Goal: Information Seeking & Learning: Learn about a topic

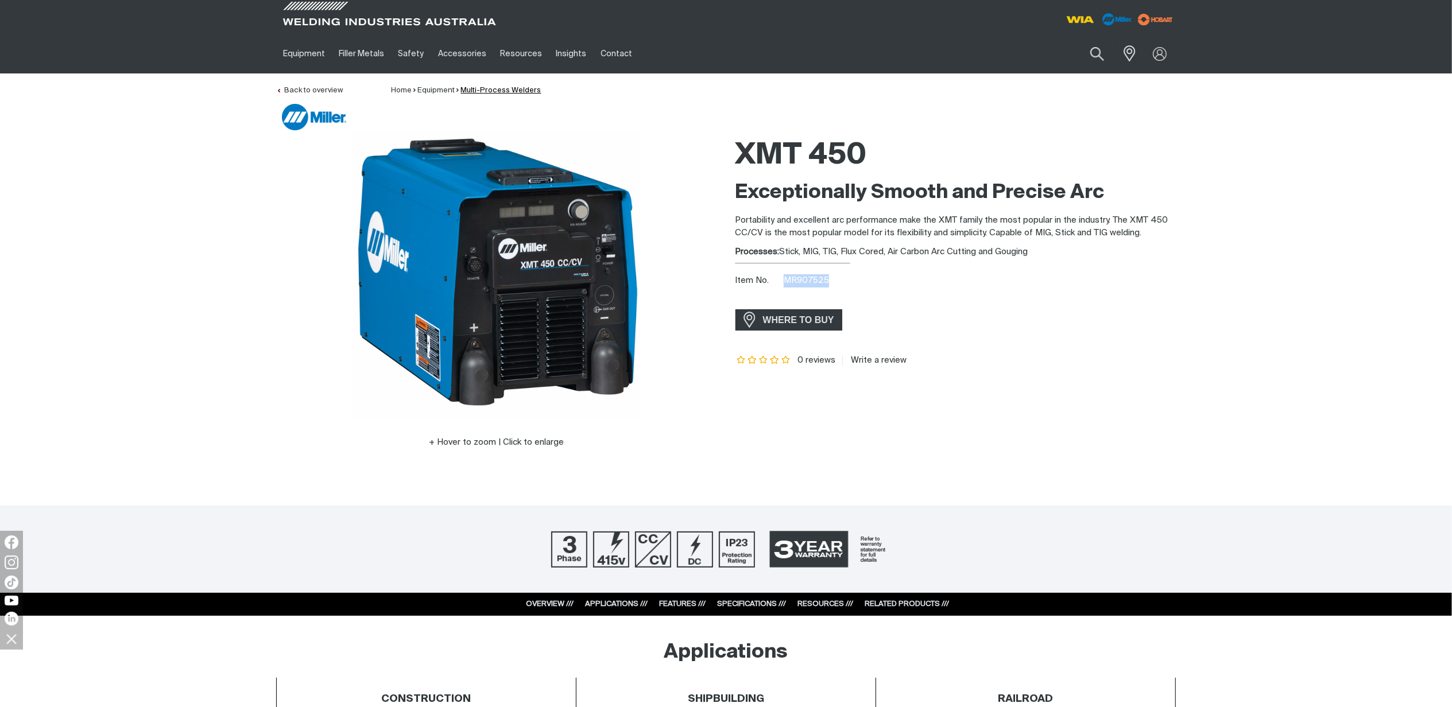
click at [498, 88] on link "Multi-Process Welders" at bounding box center [501, 90] width 80 height 7
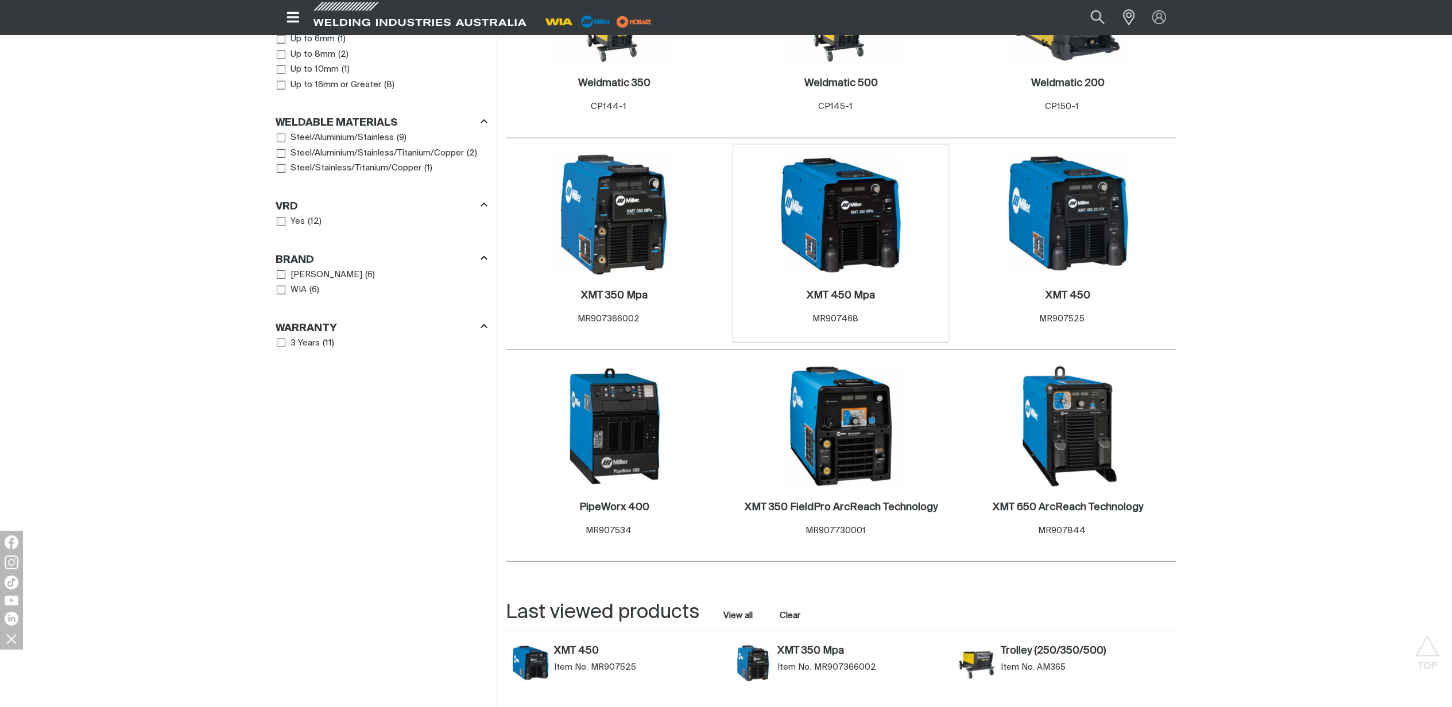
scroll to position [919, 0]
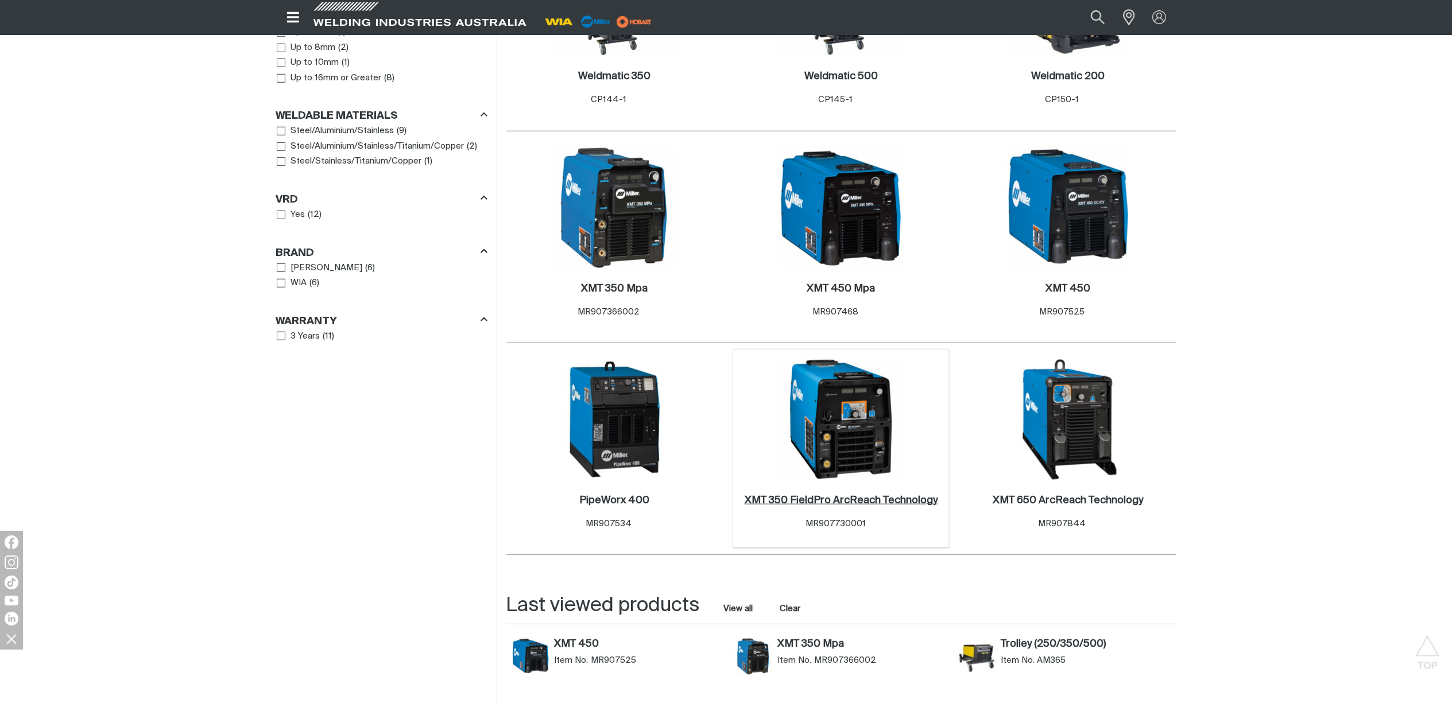
click at [781, 495] on h2 "XMT 350 FieldPro ArcReach Technology ." at bounding box center [841, 500] width 193 height 10
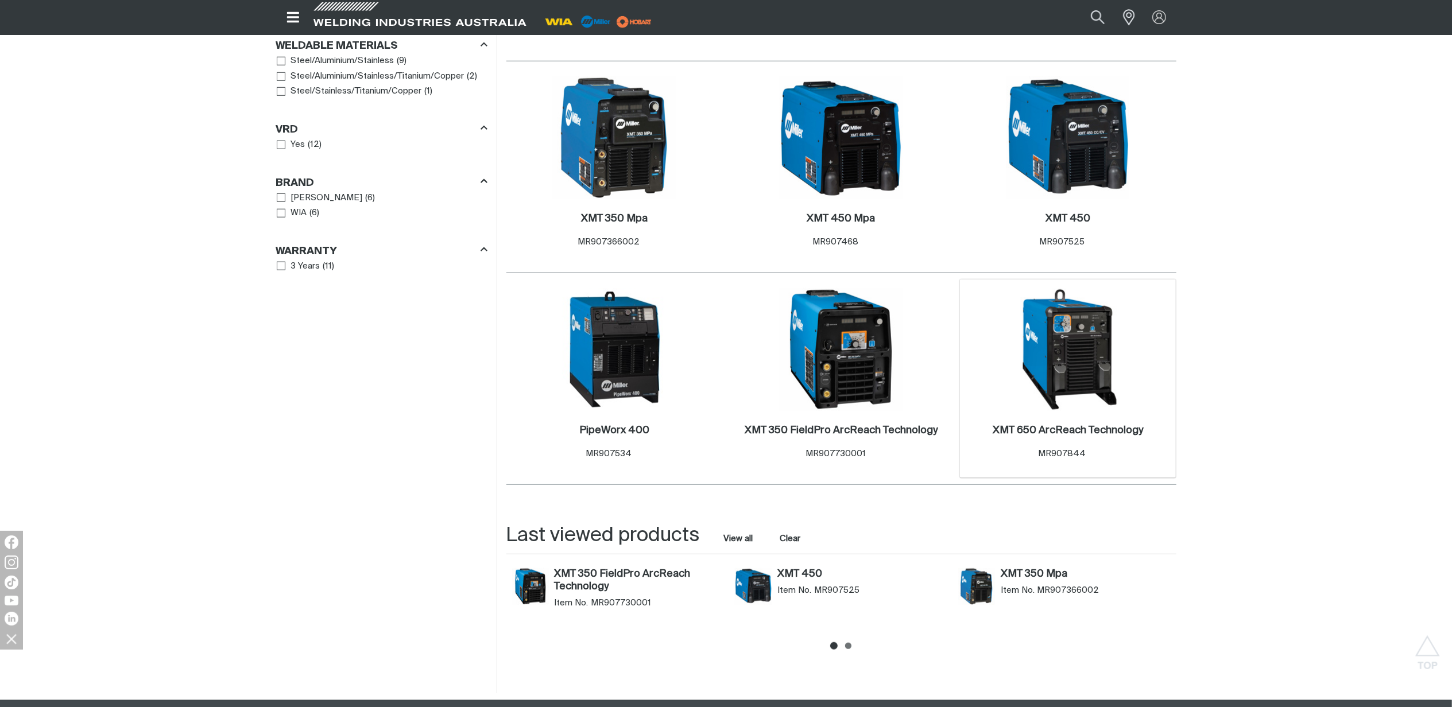
scroll to position [954, 0]
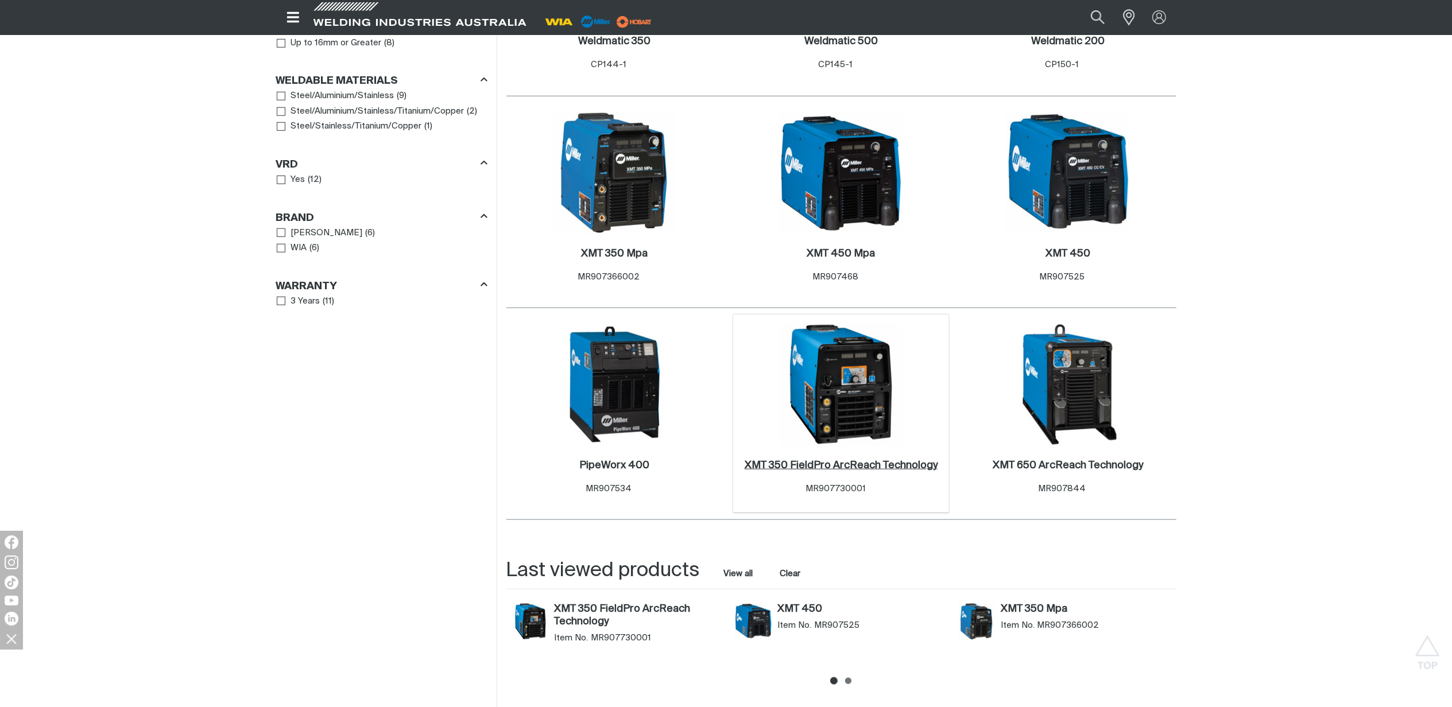
click at [882, 460] on h2 "XMT 350 FieldPro ArcReach Technology ." at bounding box center [841, 465] width 193 height 10
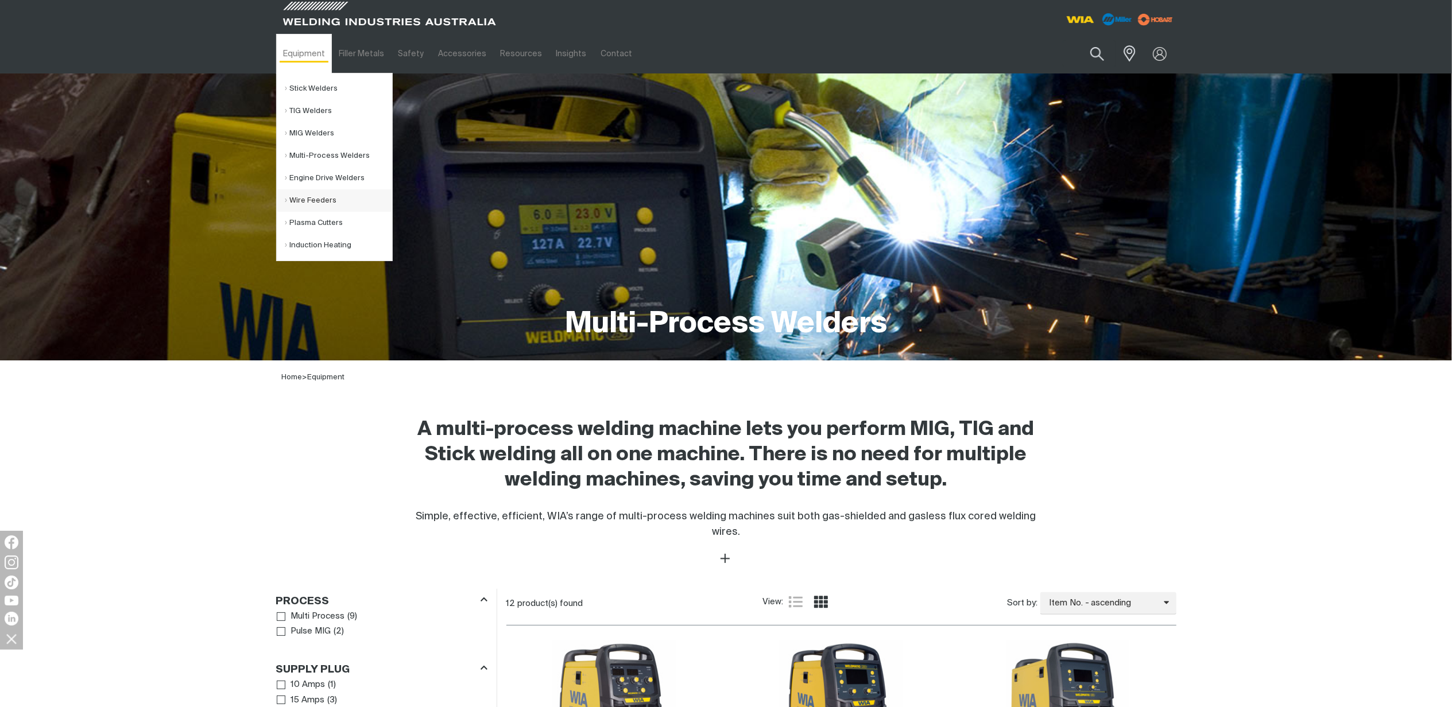
click at [310, 202] on link "Wire Feeders" at bounding box center [338, 200] width 107 height 22
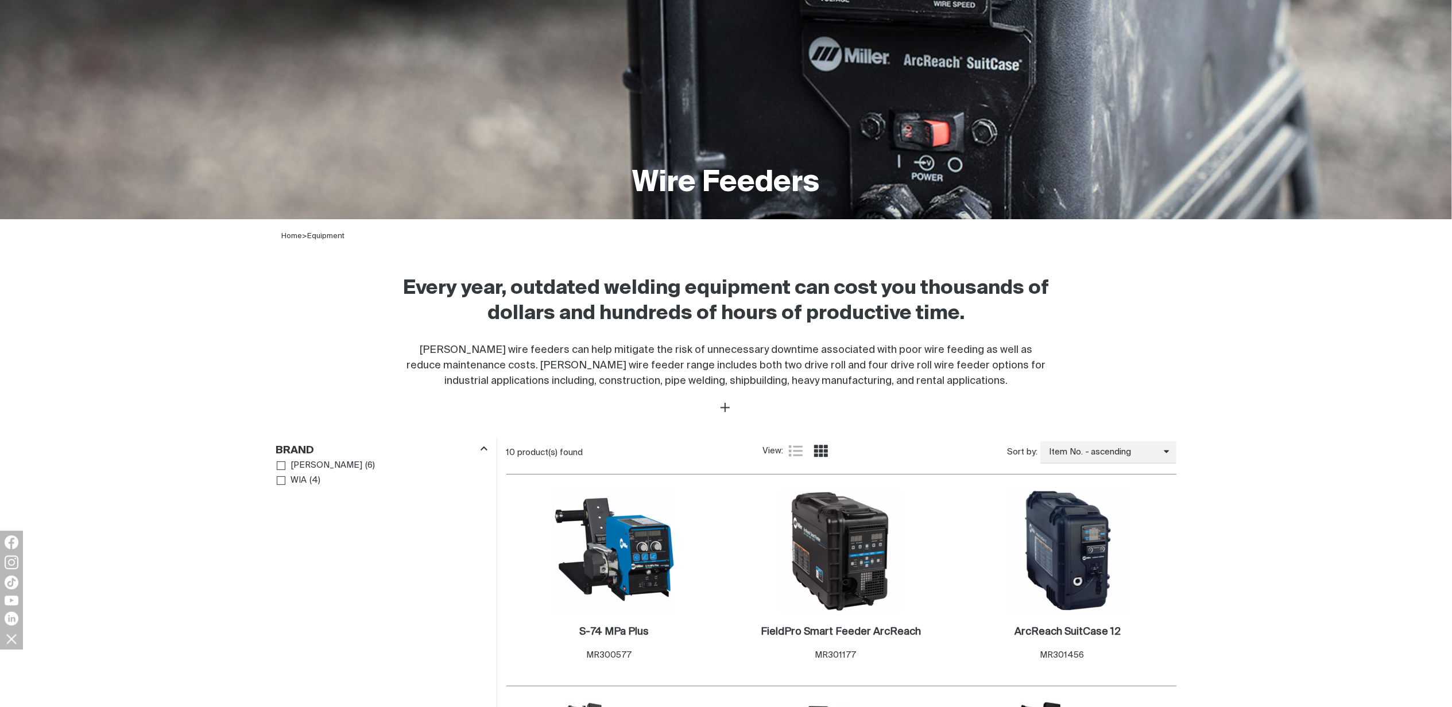
scroll to position [382, 0]
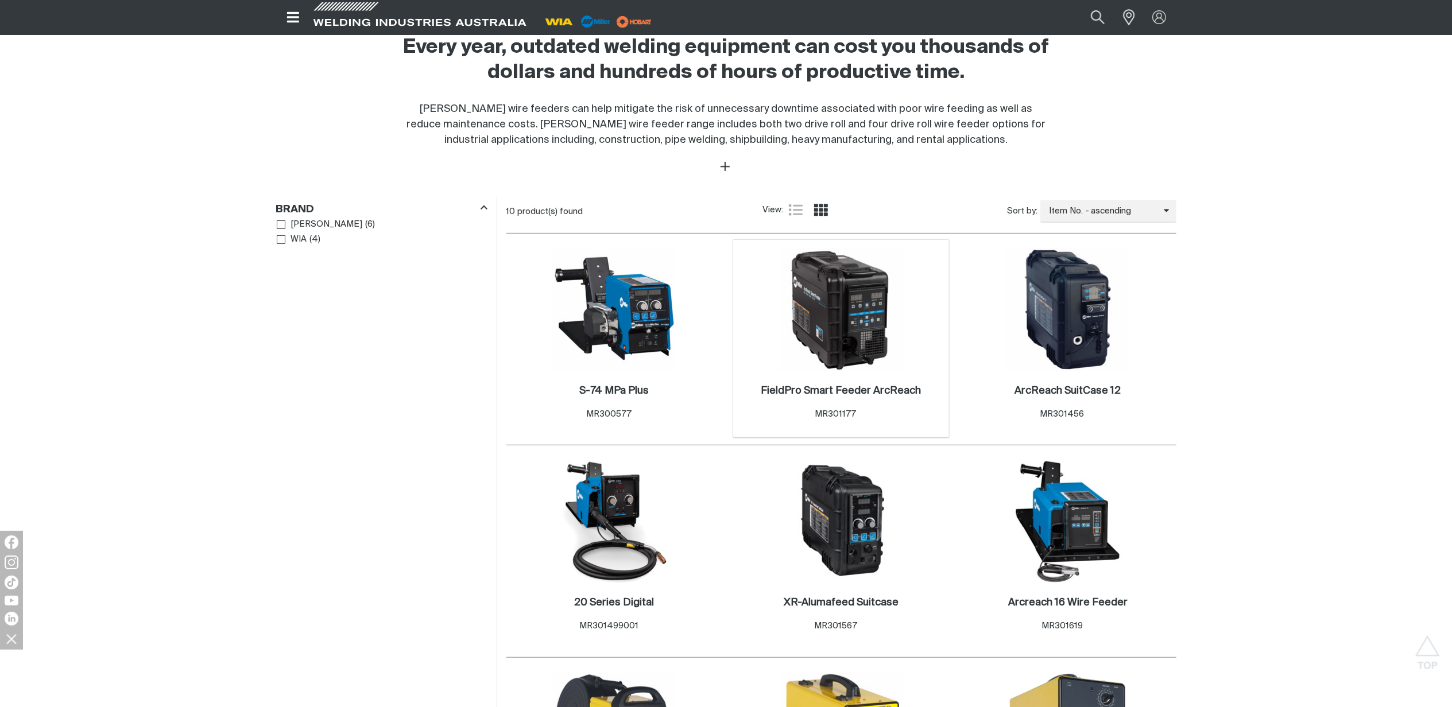
click at [869, 382] on div "FieldPro Smart Feeder ArcReach . Item No. MR301177" at bounding box center [841, 405] width 205 height 50
click at [866, 387] on h2 "FieldPro Smart Feeder ArcReach ." at bounding box center [841, 391] width 160 height 10
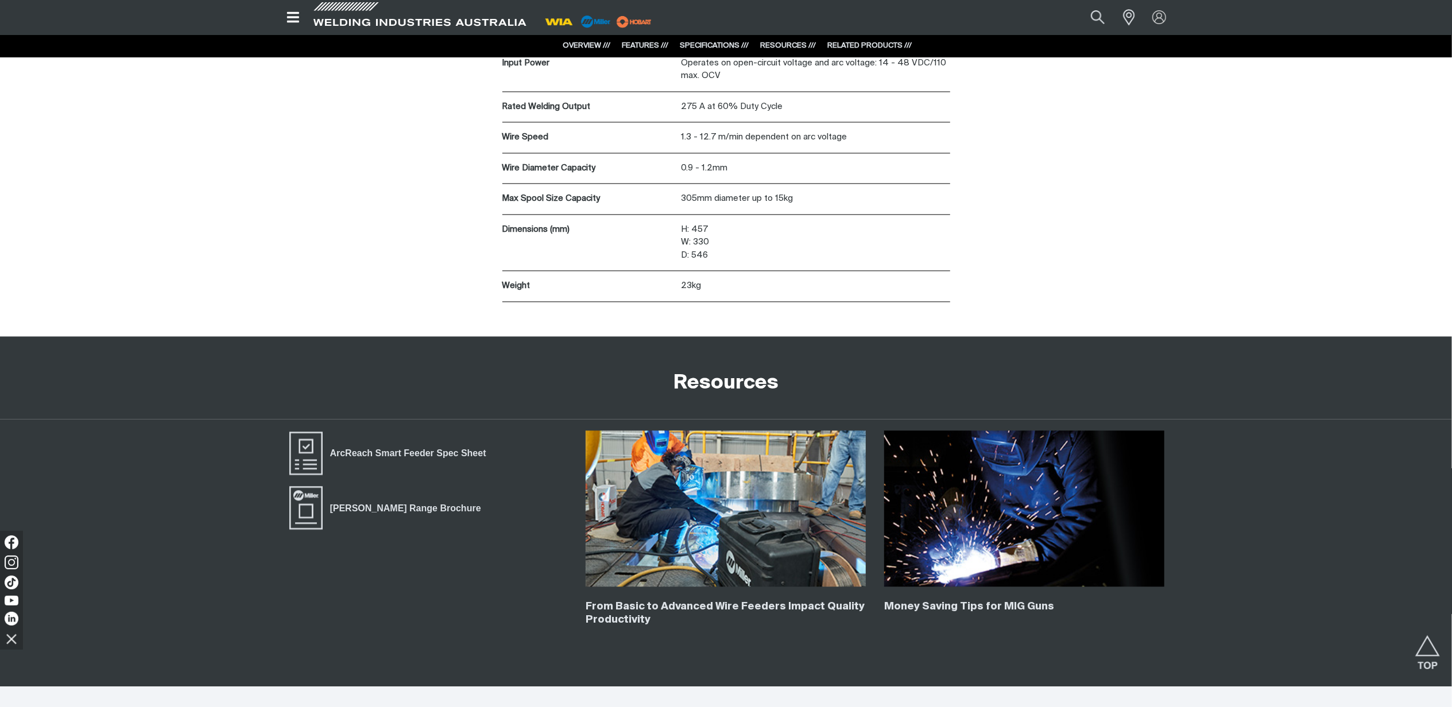
scroll to position [2756, 0]
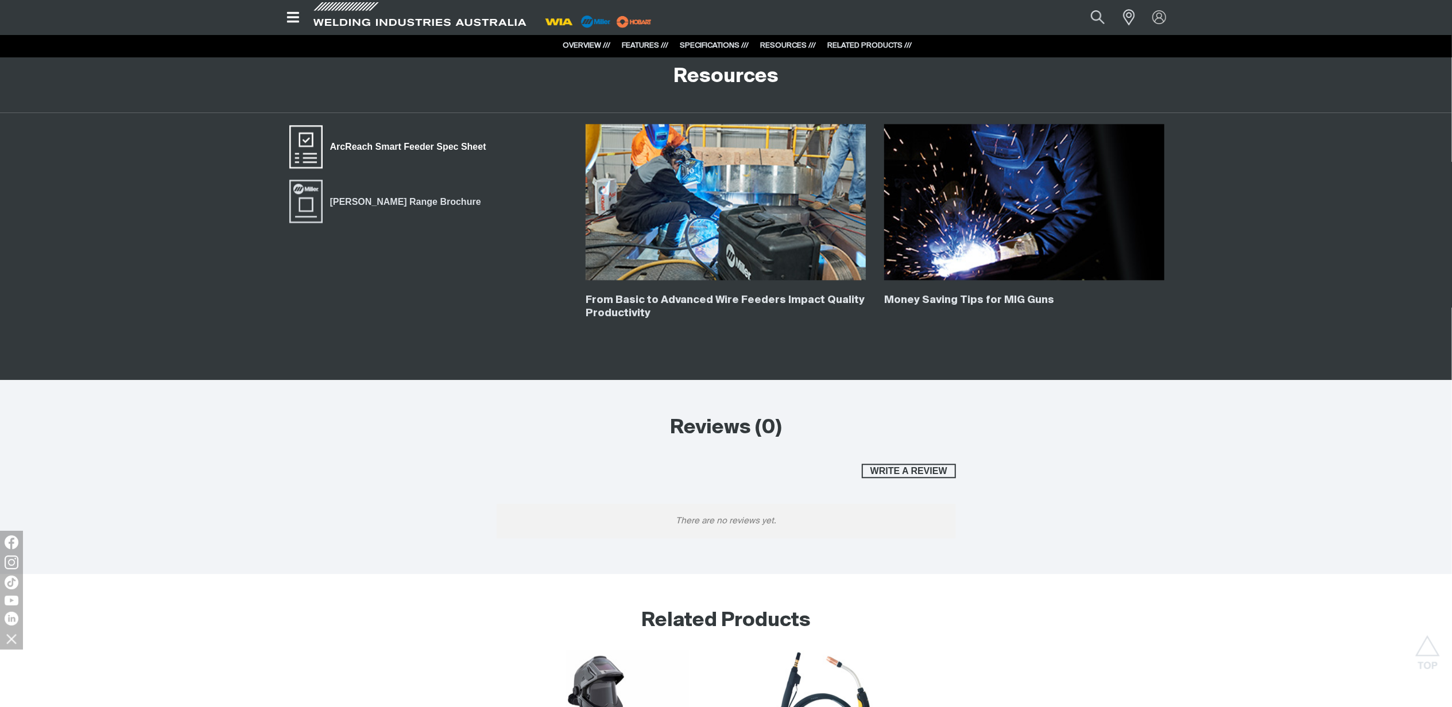
click at [456, 145] on span "ArcReach Smart Feeder Spec Sheet" at bounding box center [408, 147] width 171 height 15
